Goal: Find specific fact: Find specific fact

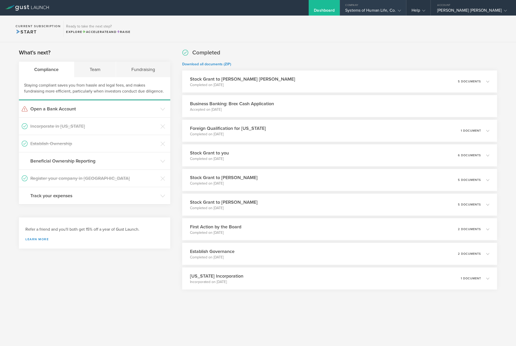
click at [401, 13] on div "Systems of Human Life, Co." at bounding box center [373, 12] width 56 height 8
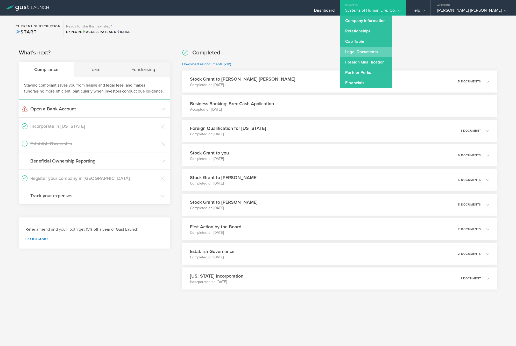
click at [392, 52] on link "Legal Documents" at bounding box center [366, 52] width 52 height 10
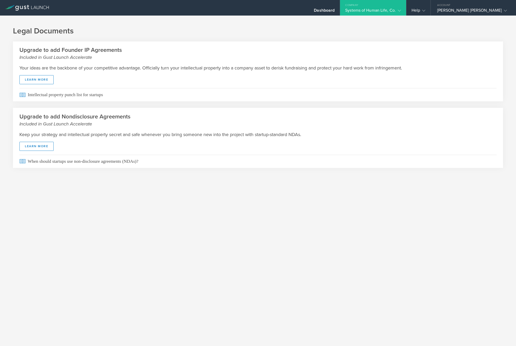
click at [401, 10] on div "Systems of Human Life, Co." at bounding box center [373, 12] width 56 height 8
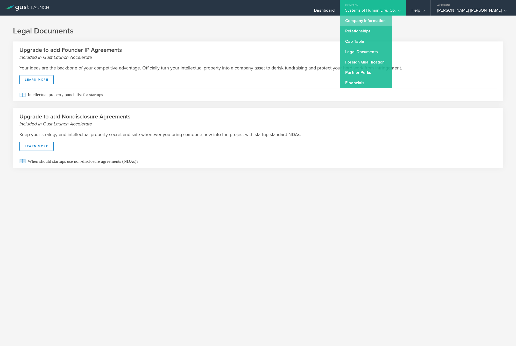
click at [392, 22] on link "Company Information" at bounding box center [366, 21] width 52 height 10
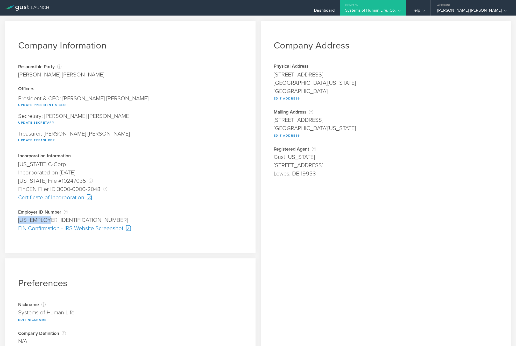
drag, startPoint x: 47, startPoint y: 218, endPoint x: 19, endPoint y: 218, distance: 28.2
click at [19, 218] on div "[US_EMPLOYER_IDENTIFICATION_NUMBER]" at bounding box center [130, 220] width 224 height 8
copy div "[US_EMPLOYER_IDENTIFICATION_NUMBER]"
